Goal: Information Seeking & Learning: Understand process/instructions

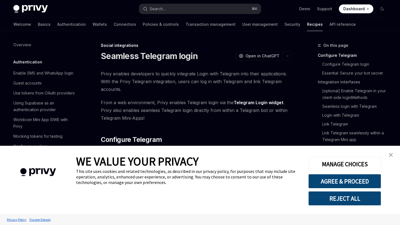
type textarea "*"
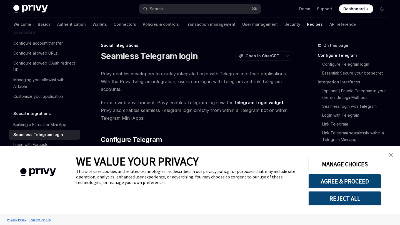
click at [391, 154] on img "close banner" at bounding box center [391, 155] width 4 height 4
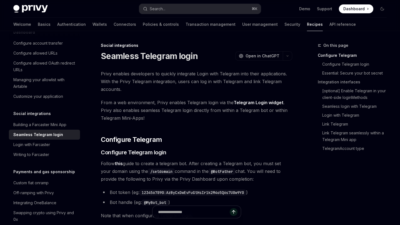
click at [219, 56] on div "Seamless Telegram login OpenAI Open in ChatGPT" at bounding box center [196, 56] width 191 height 10
type textarea "*"
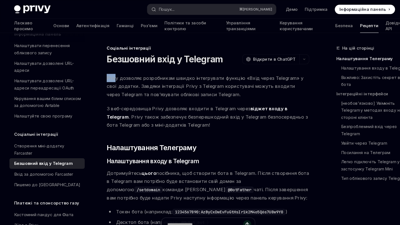
drag, startPoint x: 99, startPoint y: 74, endPoint x: 108, endPoint y: 74, distance: 8.9
click at [222, 138] on h2 "​ Налаштування Телеграму" at bounding box center [196, 140] width 191 height 9
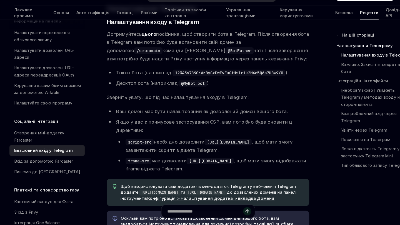
scroll to position [120, 0]
click at [218, 155] on li "script-src необхідно дозволити [URL][DOMAIN_NAME] , щоб мати змогу завантажити …" at bounding box center [201, 150] width 182 height 16
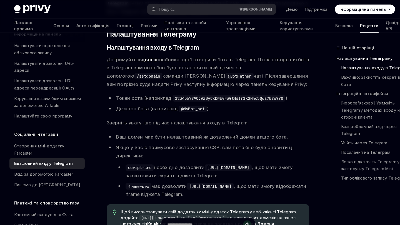
scroll to position [0, 0]
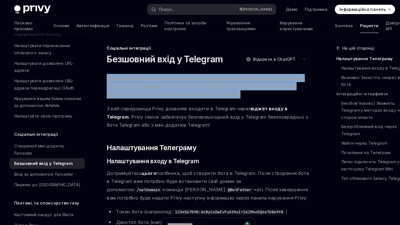
drag, startPoint x: 98, startPoint y: 72, endPoint x: 245, endPoint y: 88, distance: 147.5
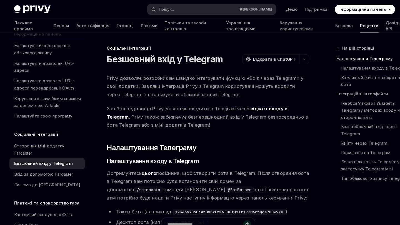
click at [236, 93] on span "Privy дозволяє розробникам швидко інтегрувати функцію «Вхід через Telegram» у с…" at bounding box center [196, 81] width 191 height 23
drag, startPoint x: 97, startPoint y: 56, endPoint x: 252, endPoint y: 117, distance: 166.7
copy div "Безшовний вхід у Telegram OpenAI Відкрити в ChatGPT OpenAI Відкрити в ChatGPT P…"
